Goal: Information Seeking & Learning: Learn about a topic

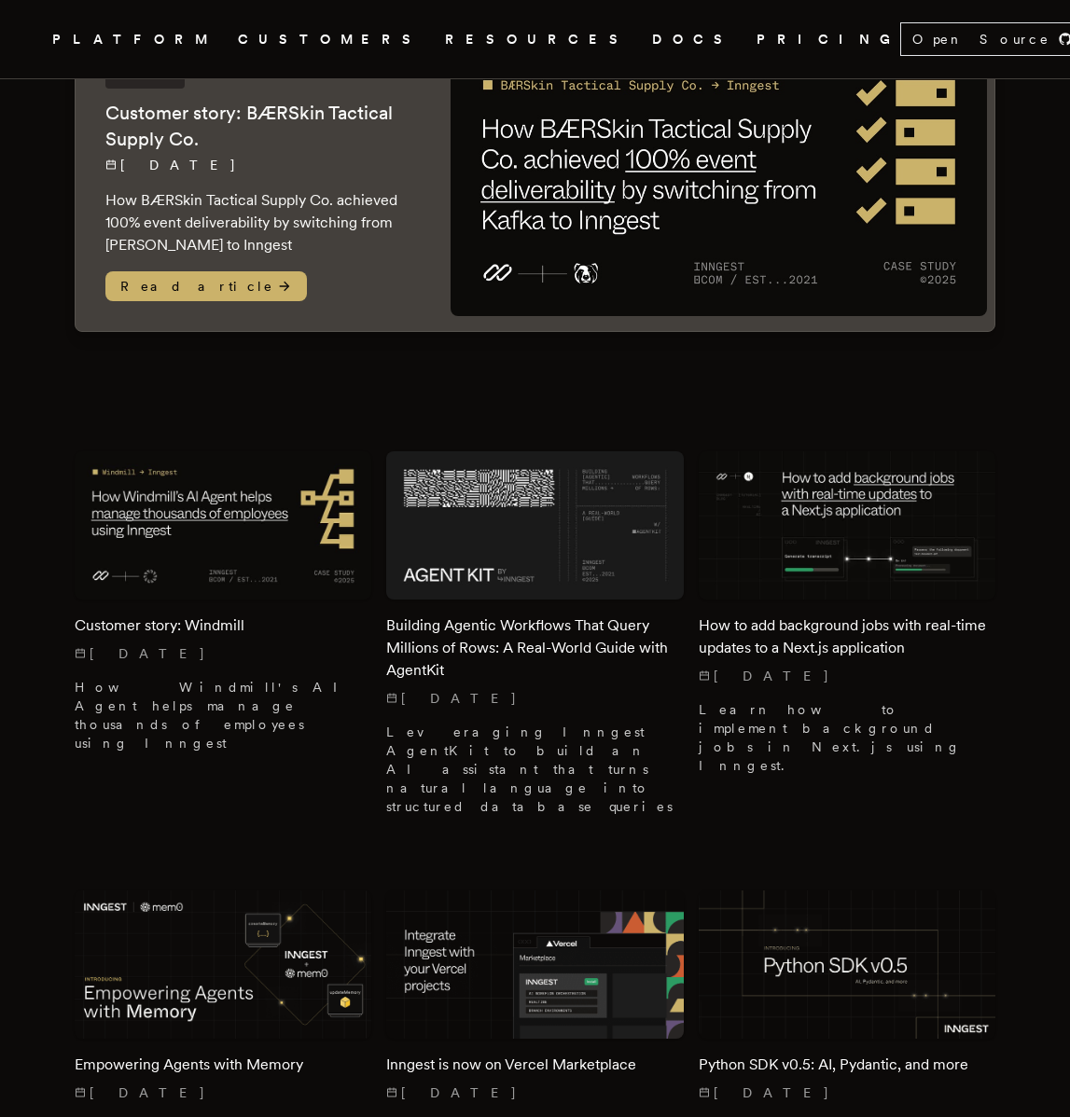
scroll to position [247, 0]
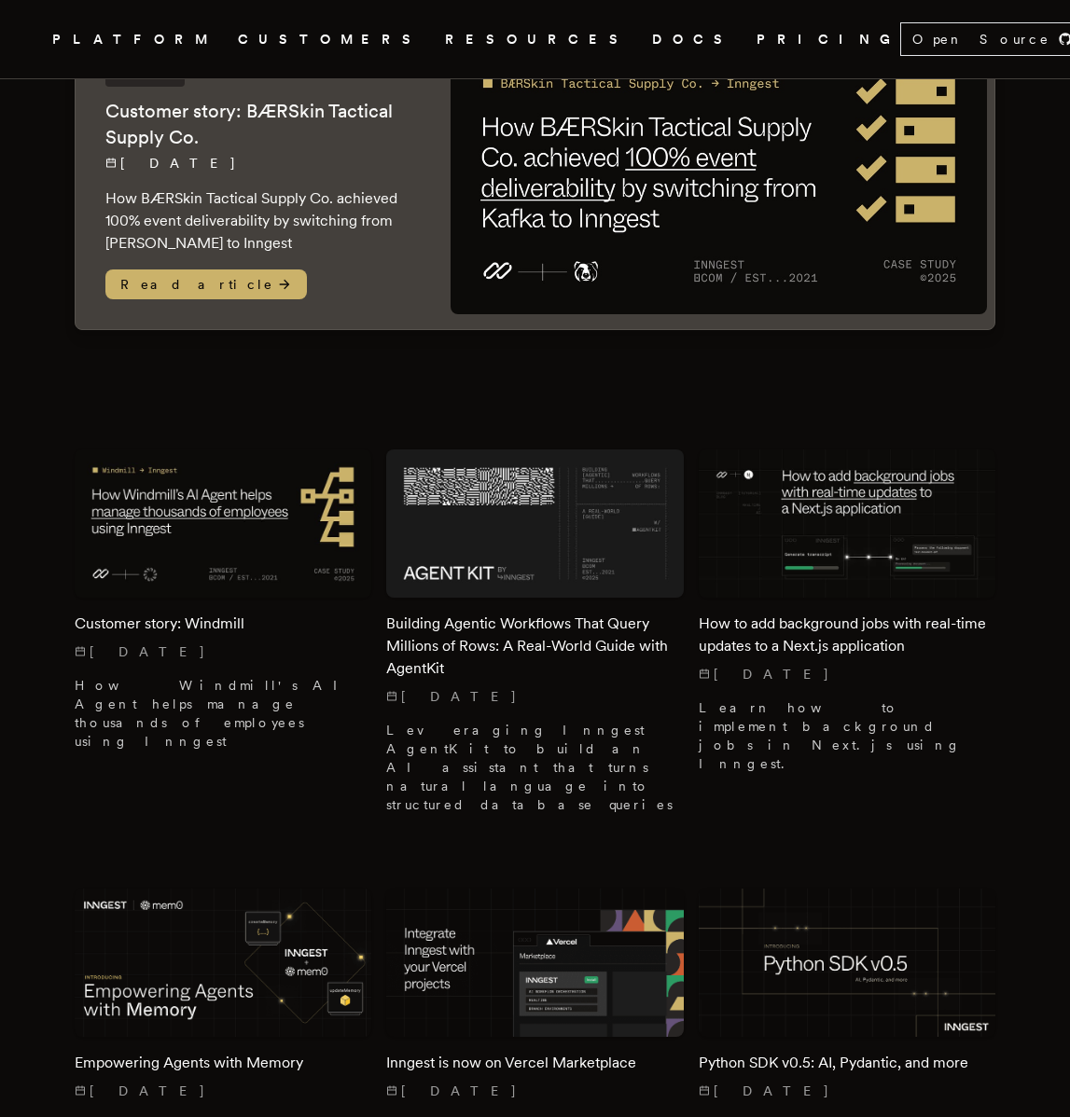
click at [118, 617] on h2 "Customer story: Windmill" at bounding box center [223, 624] width 297 height 22
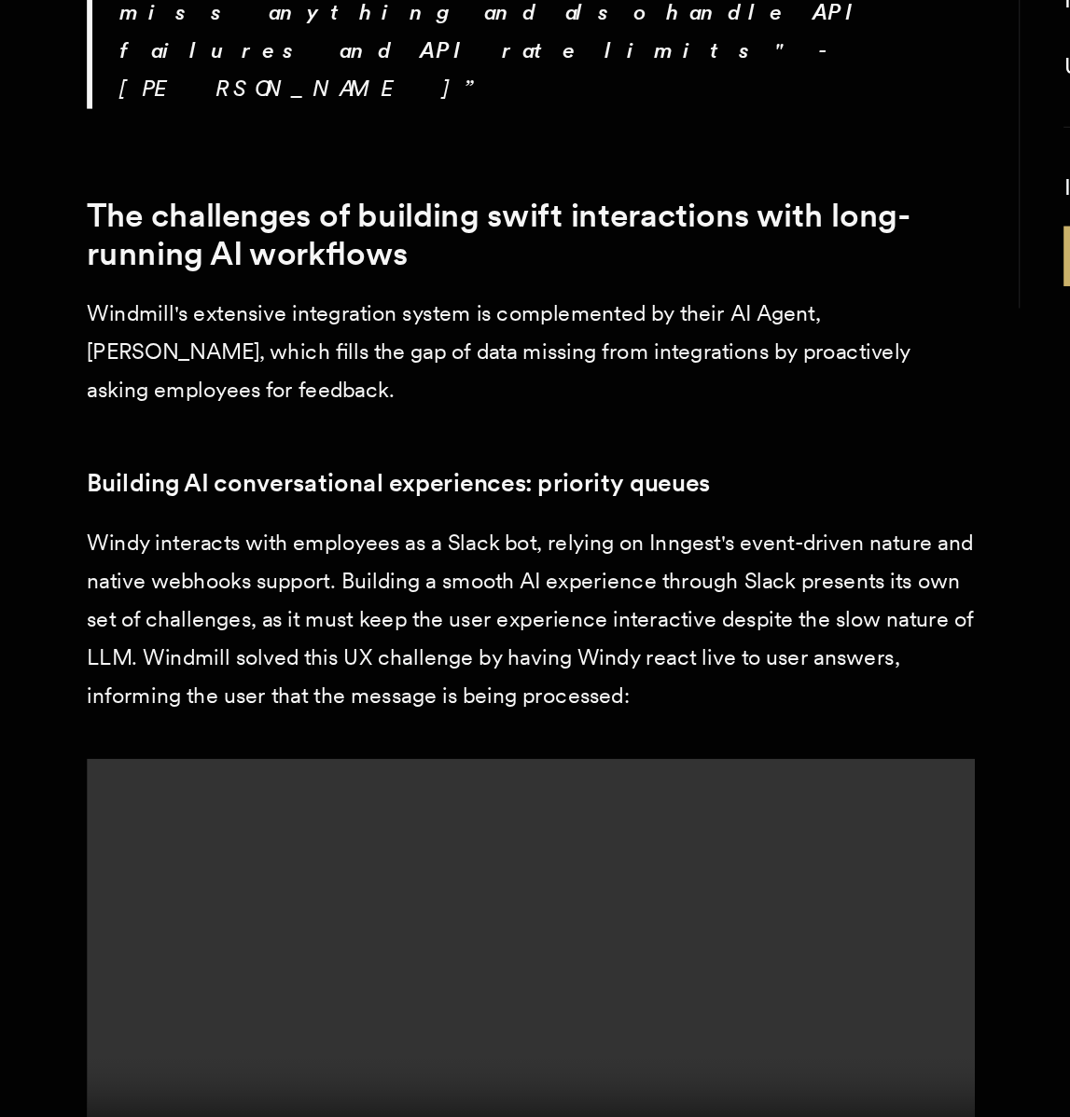
scroll to position [2718, 0]
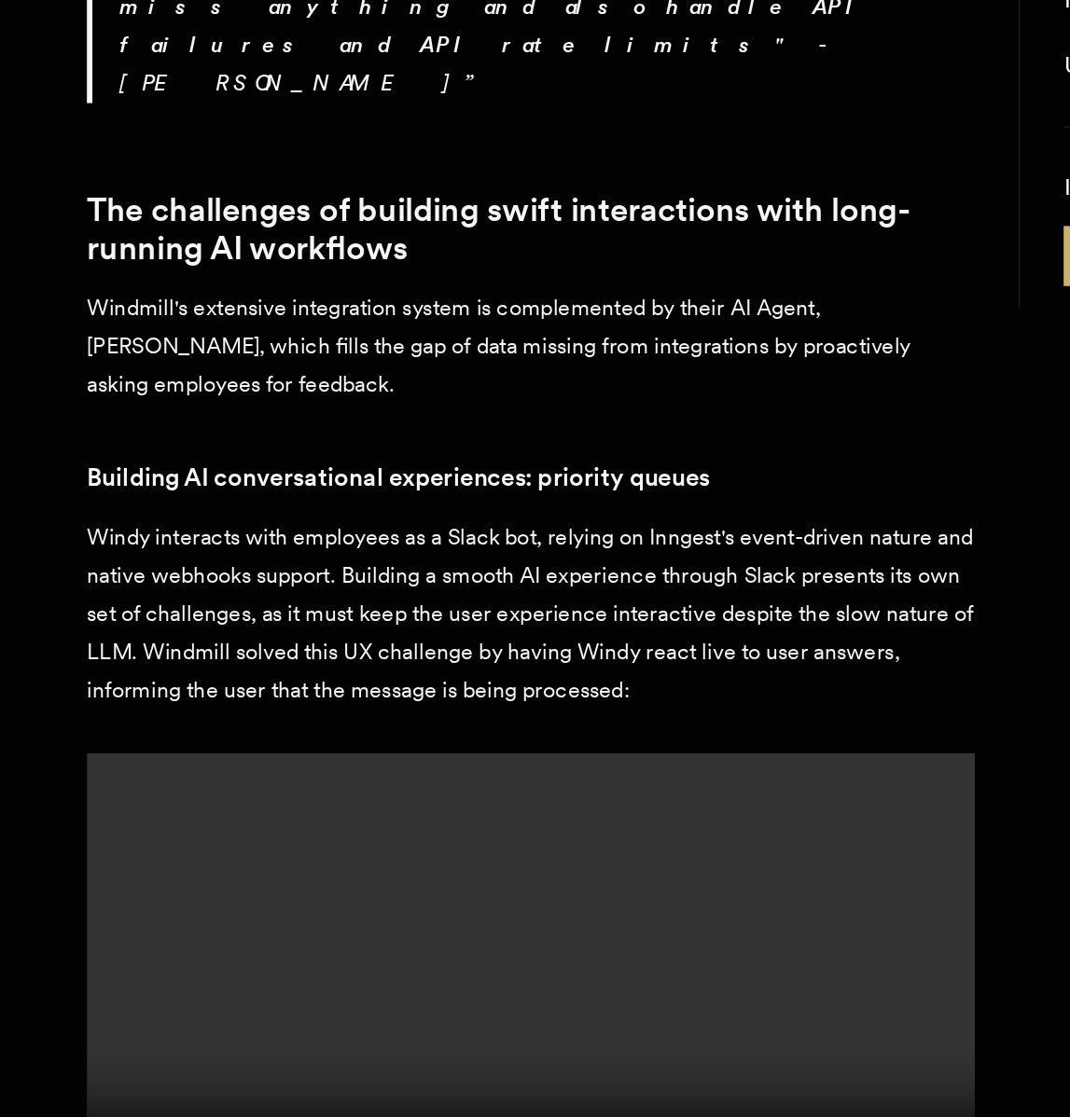
click at [39, 745] on div "Customer story - Windmill How Windmill's AI Agent helps manage thousands of emp…" at bounding box center [535, 412] width 1070 height 6014
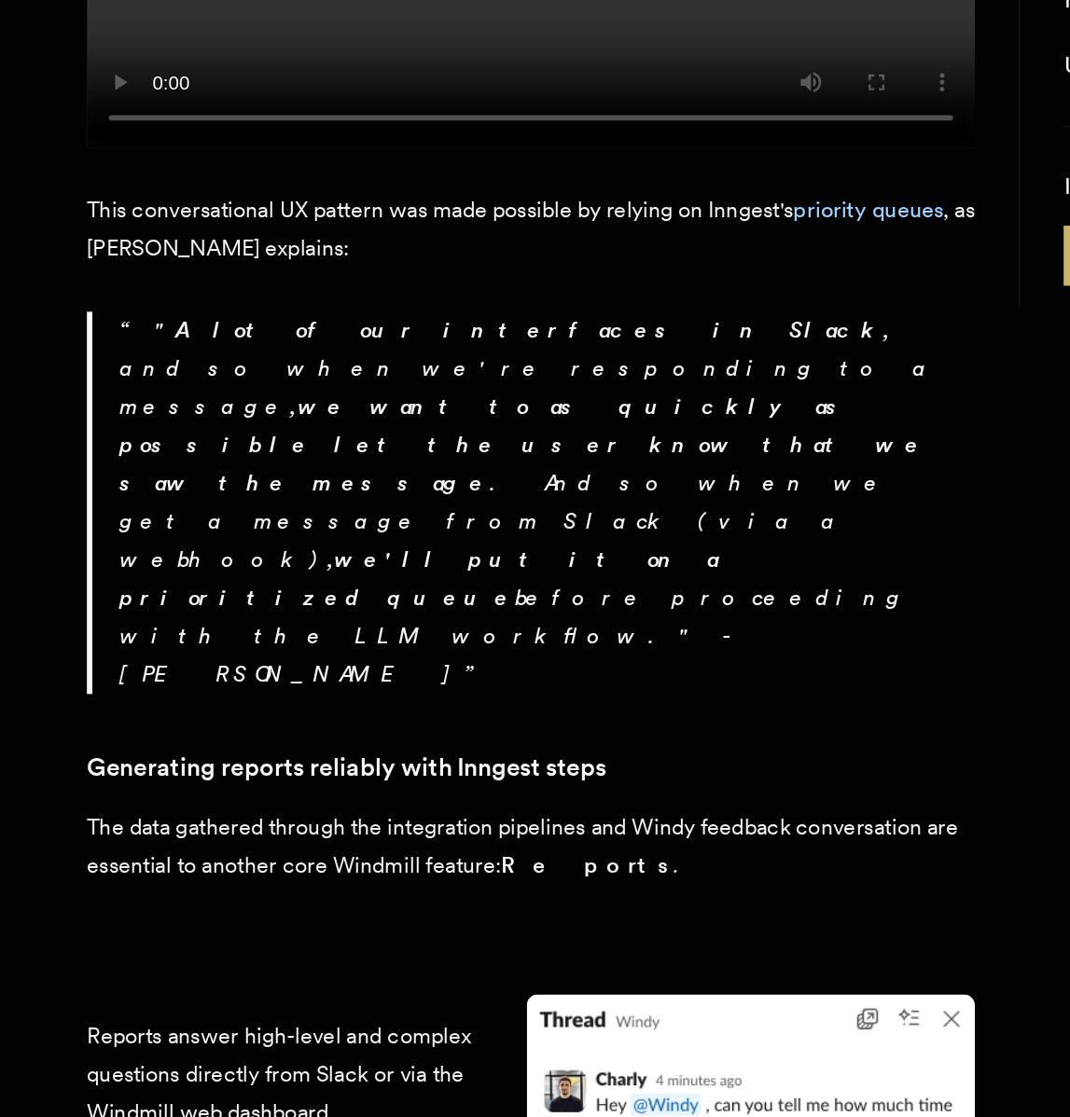
scroll to position [3437, 0]
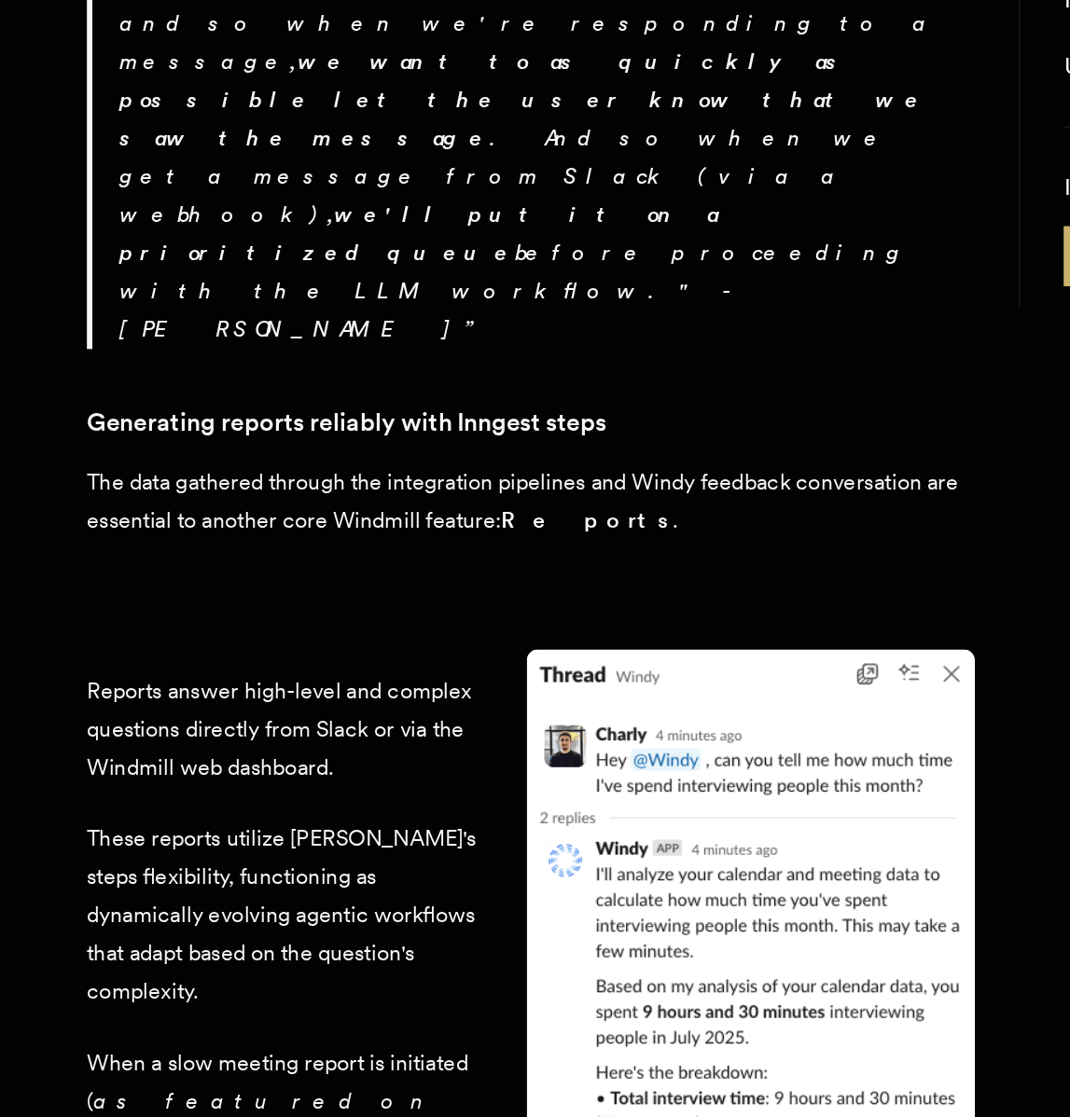
scroll to position [3690, 0]
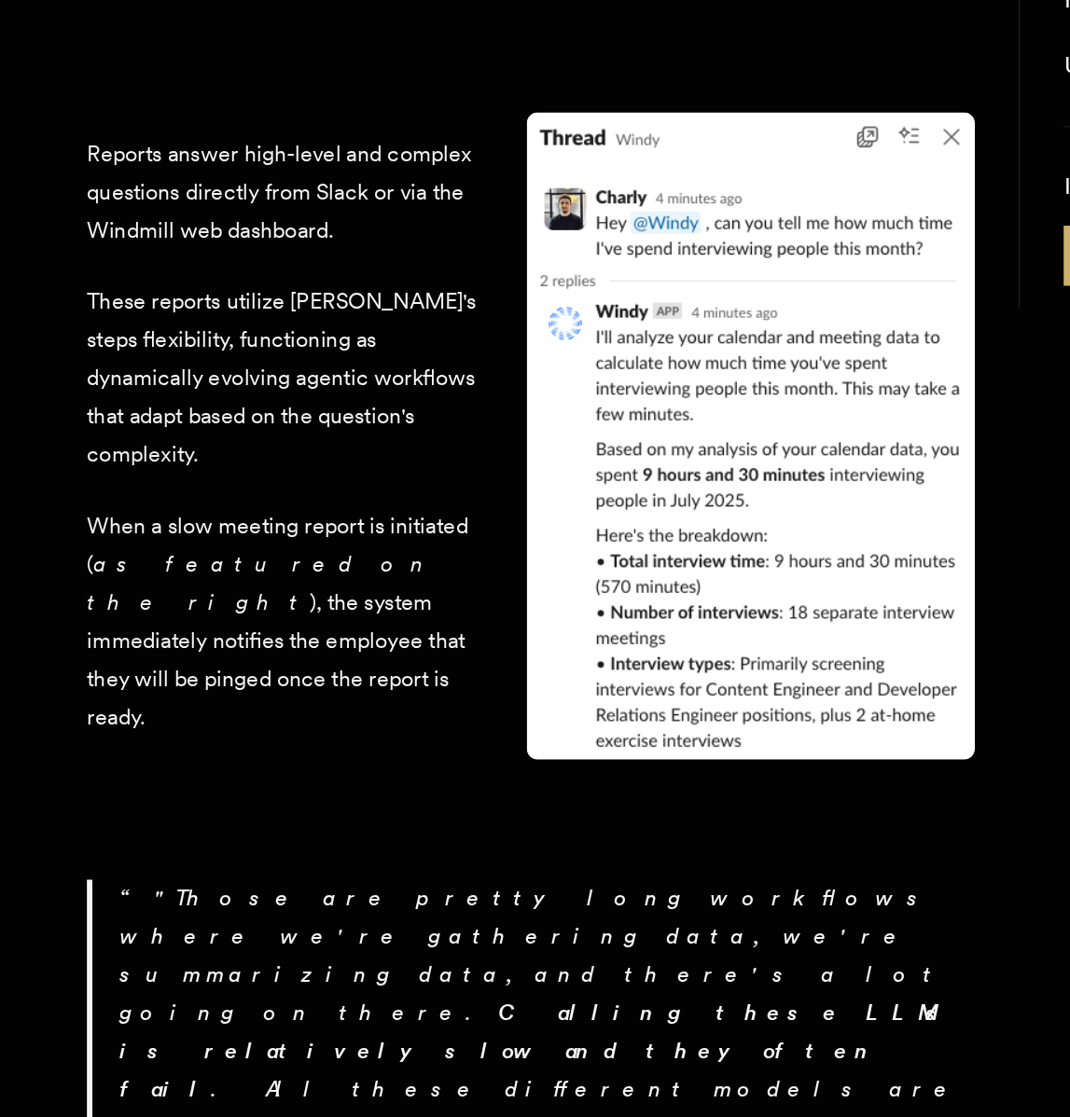
scroll to position [4039, 0]
